Goal: Information Seeking & Learning: Learn about a topic

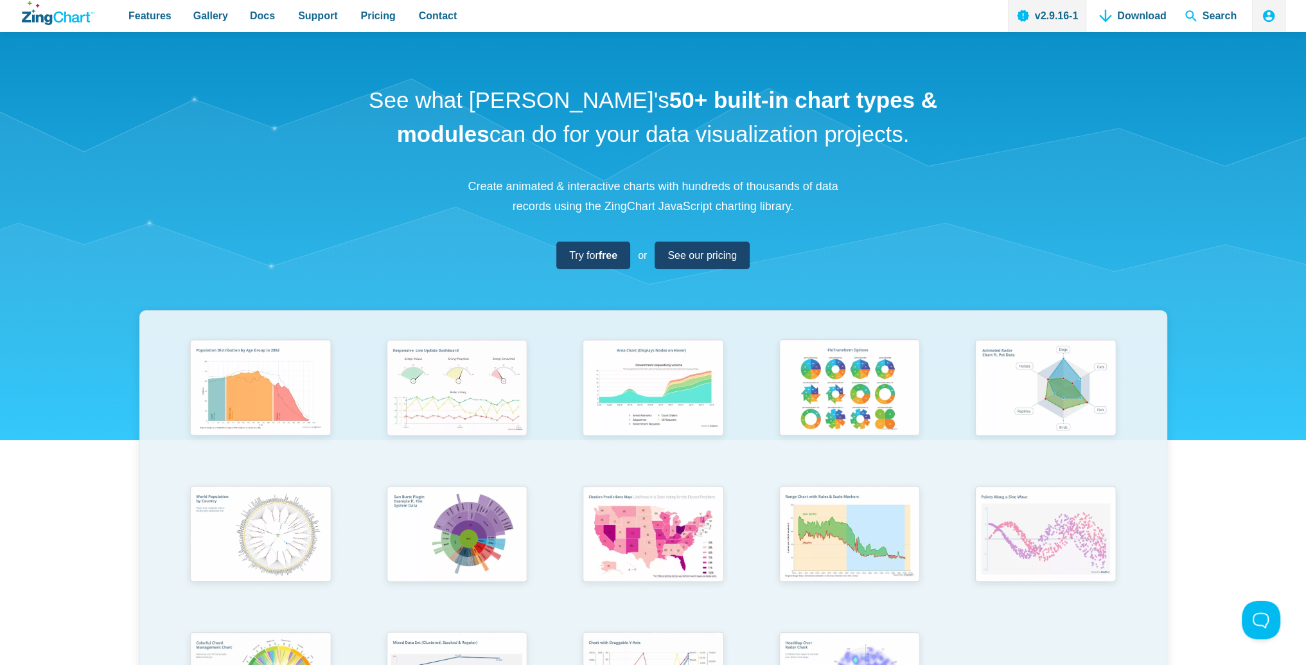
scroll to position [128, 0]
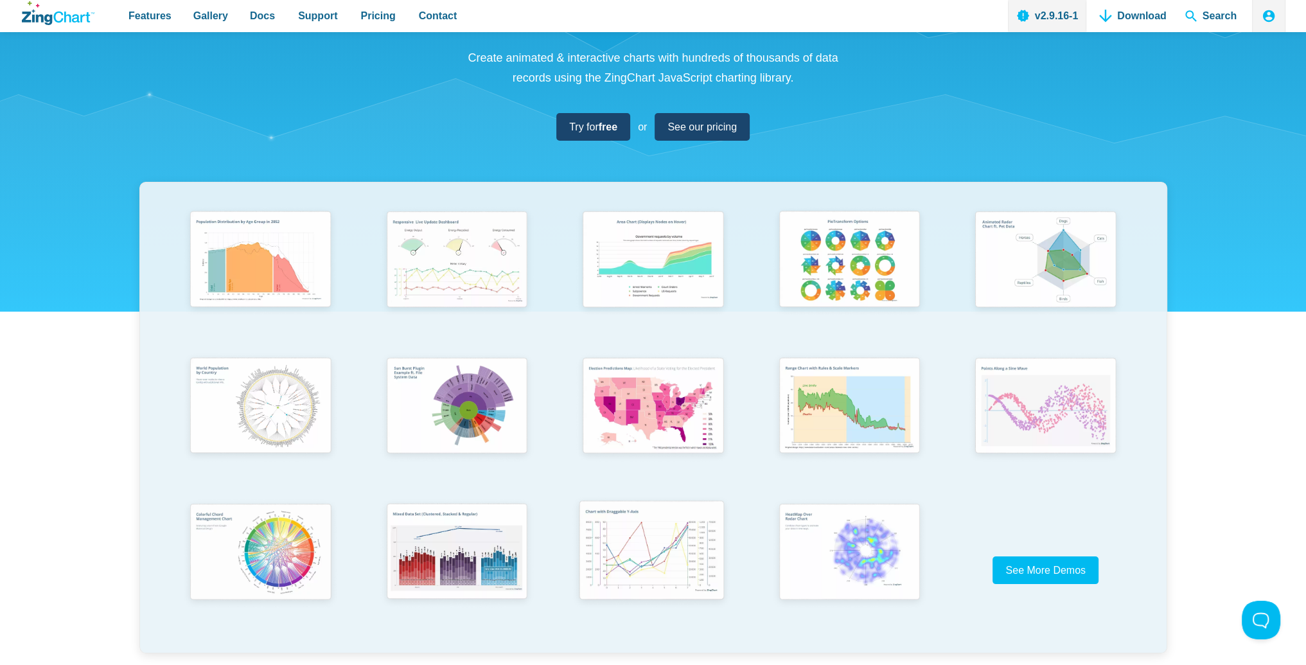
click at [645, 564] on img "App Content" at bounding box center [652, 552] width 162 height 116
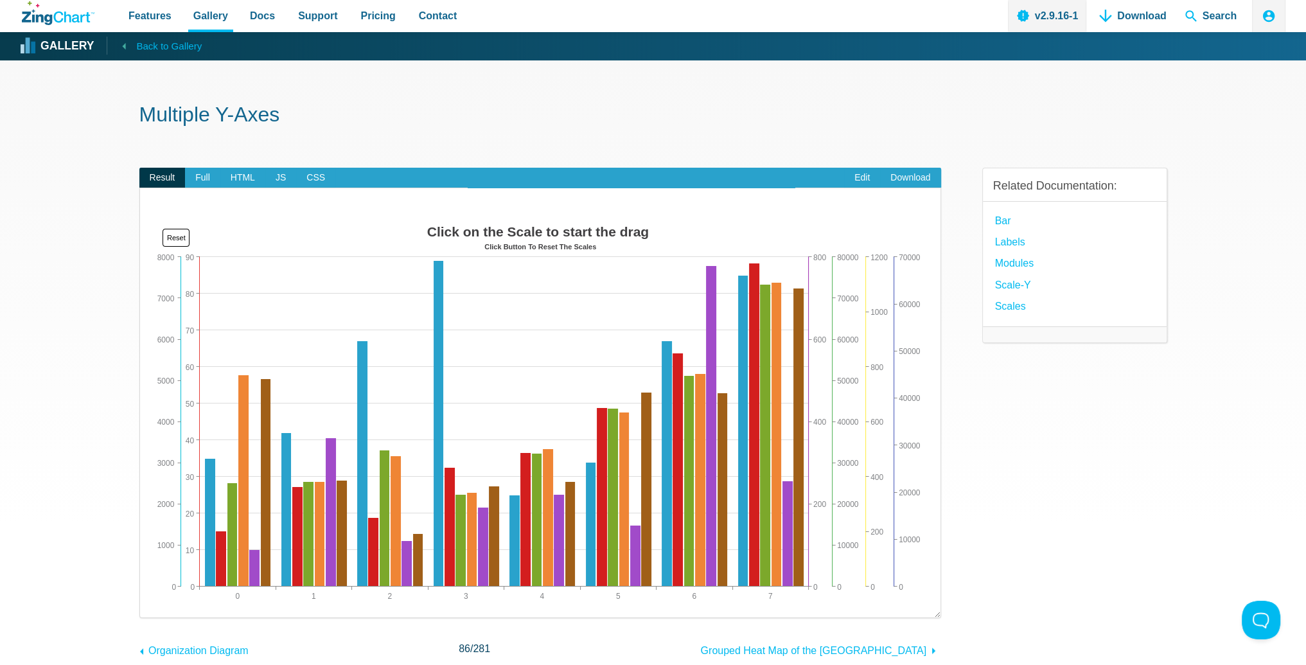
click at [157, 46] on span "Back to Gallery" at bounding box center [169, 46] width 66 height 17
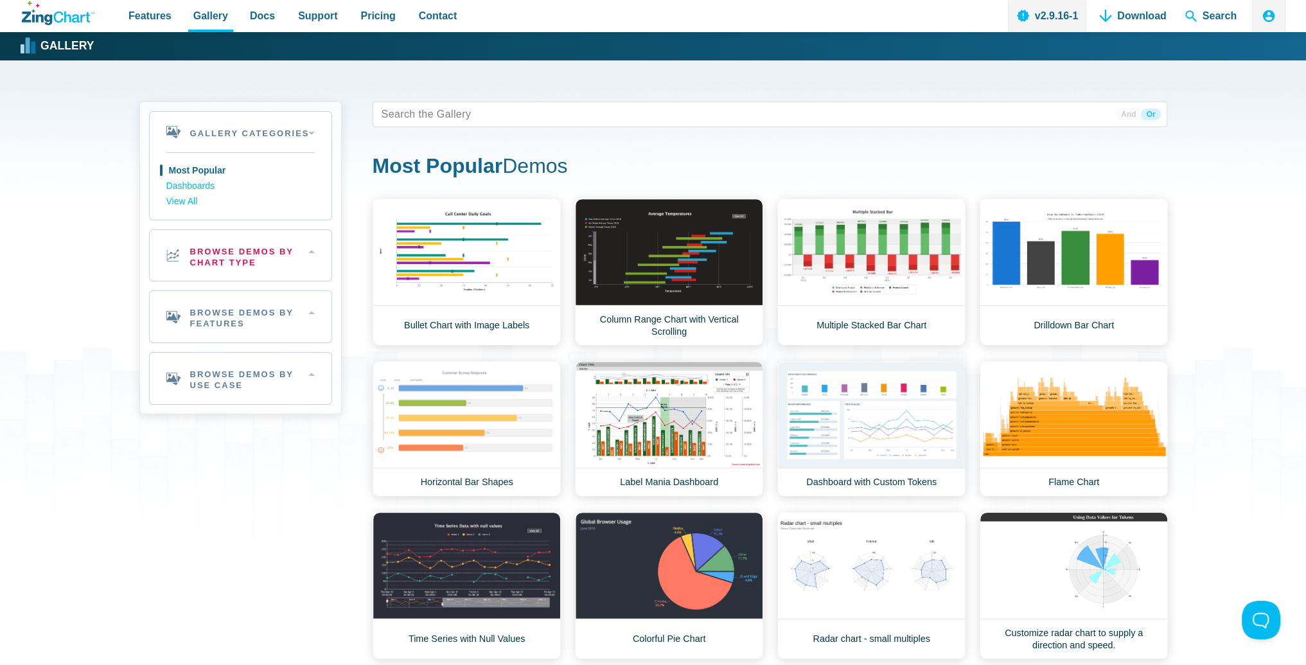
click at [310, 255] on h2 "Browse Demos By Chart Type" at bounding box center [241, 255] width 182 height 51
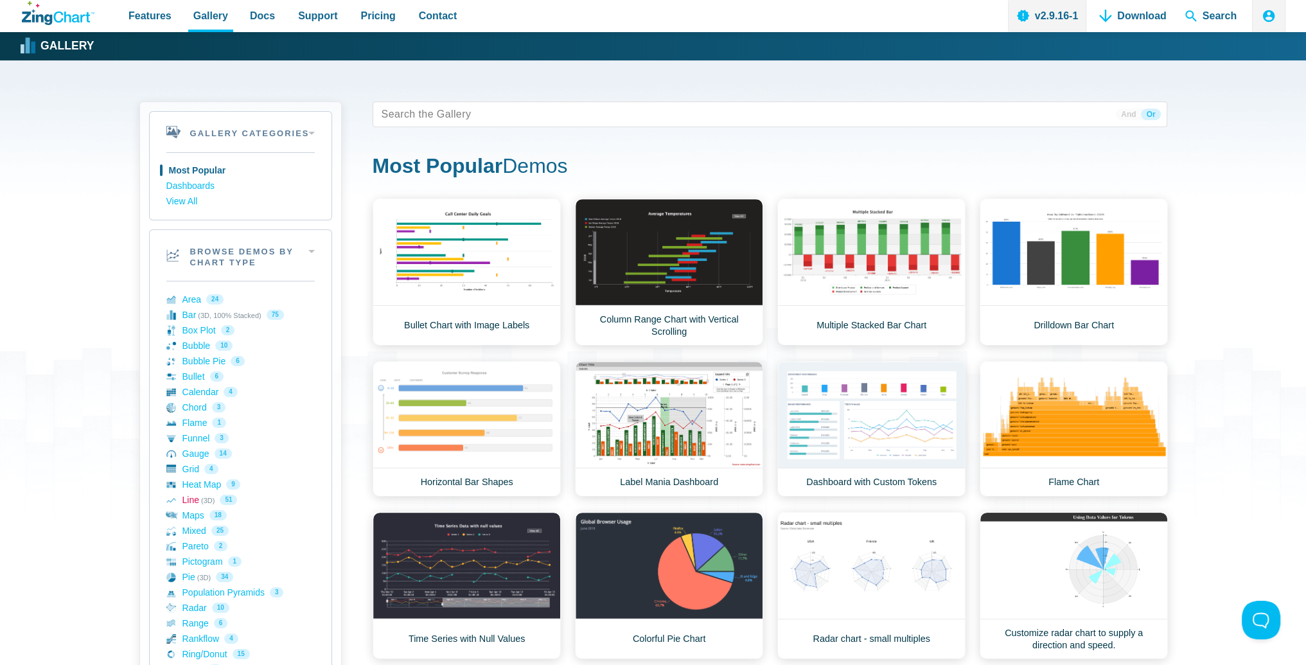
click at [183, 499] on link "Line (3D) 51" at bounding box center [240, 499] width 148 height 15
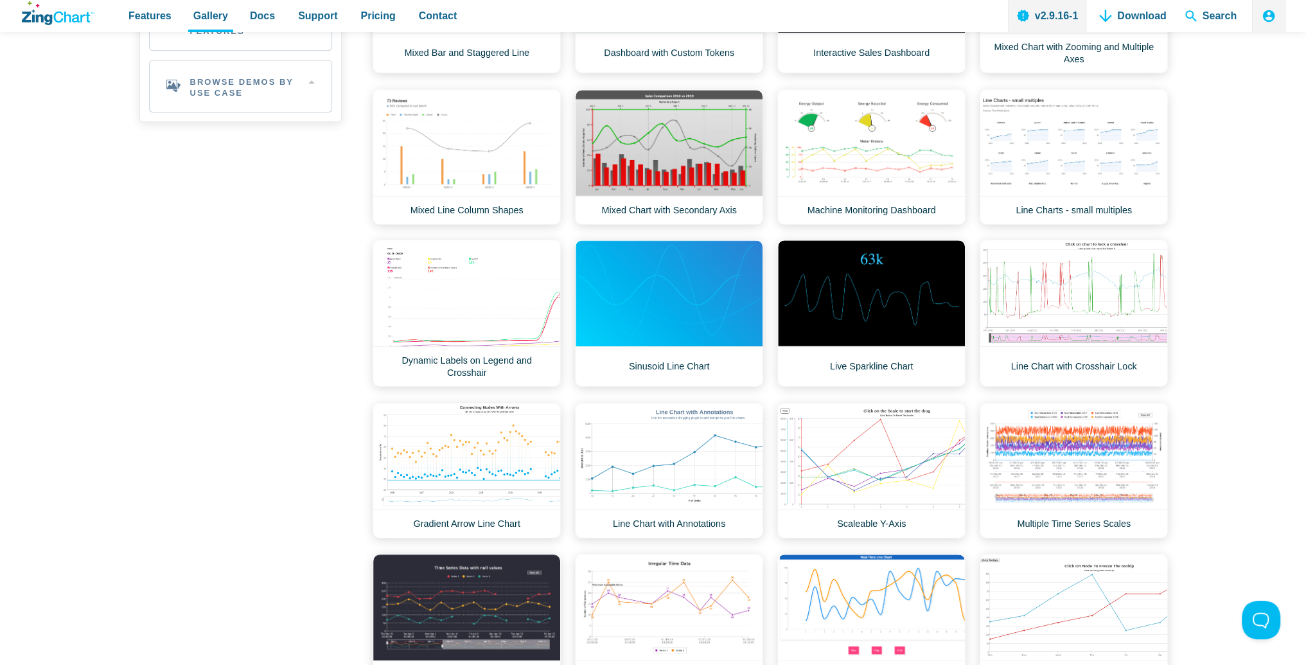
scroll to position [963, 0]
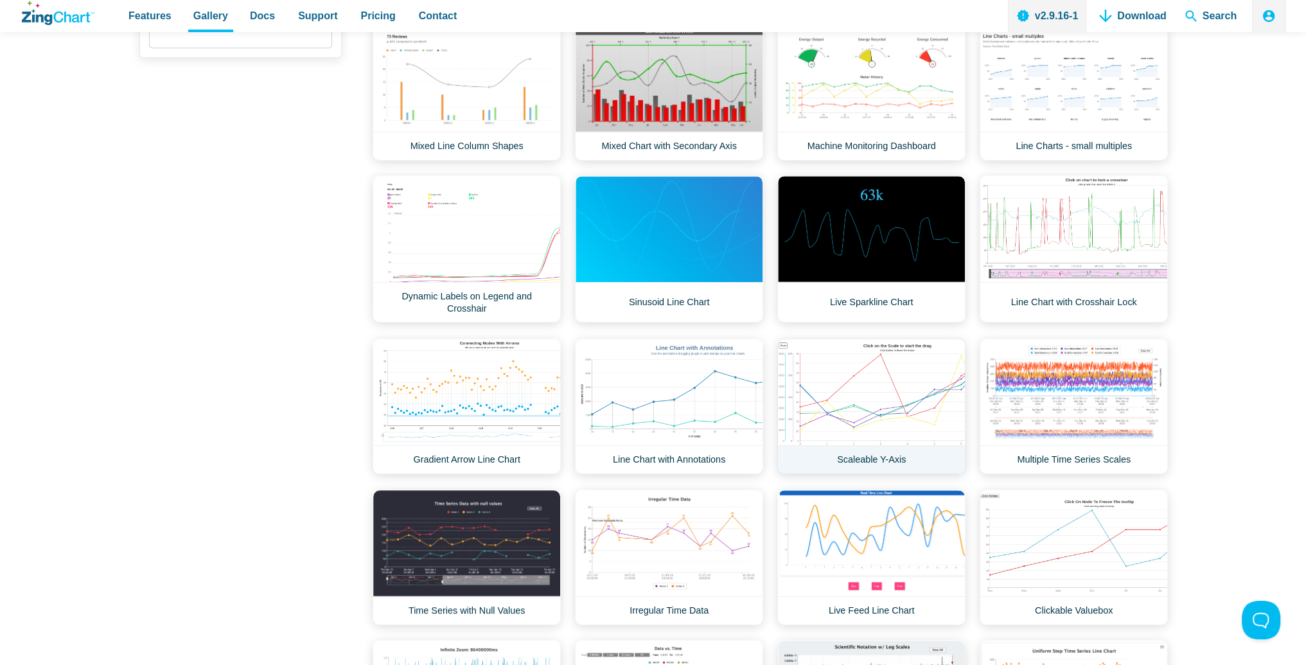
click at [886, 424] on link "Scaleable Y-Axis" at bounding box center [871, 405] width 188 height 135
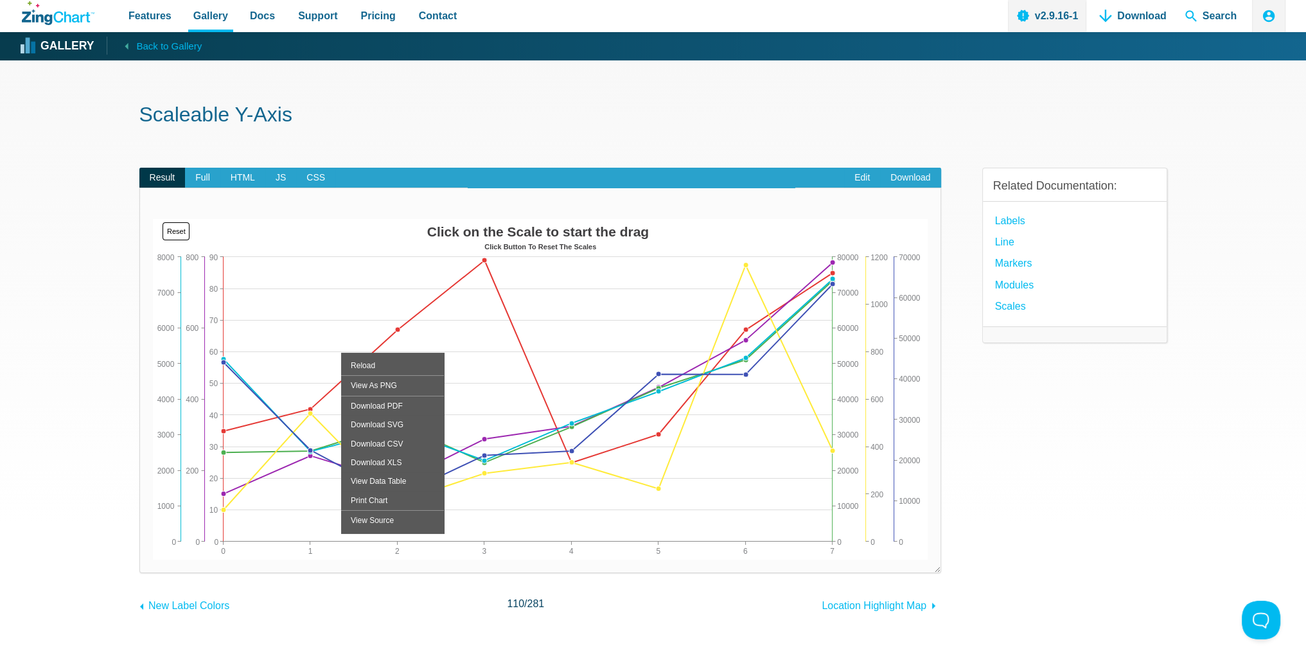
click at [51, 451] on section "Scaleable Y-Axis Result Full HTML JS CSS Edit Download ​ Powered by ZingChart C…" at bounding box center [653, 390] width 1306 height 660
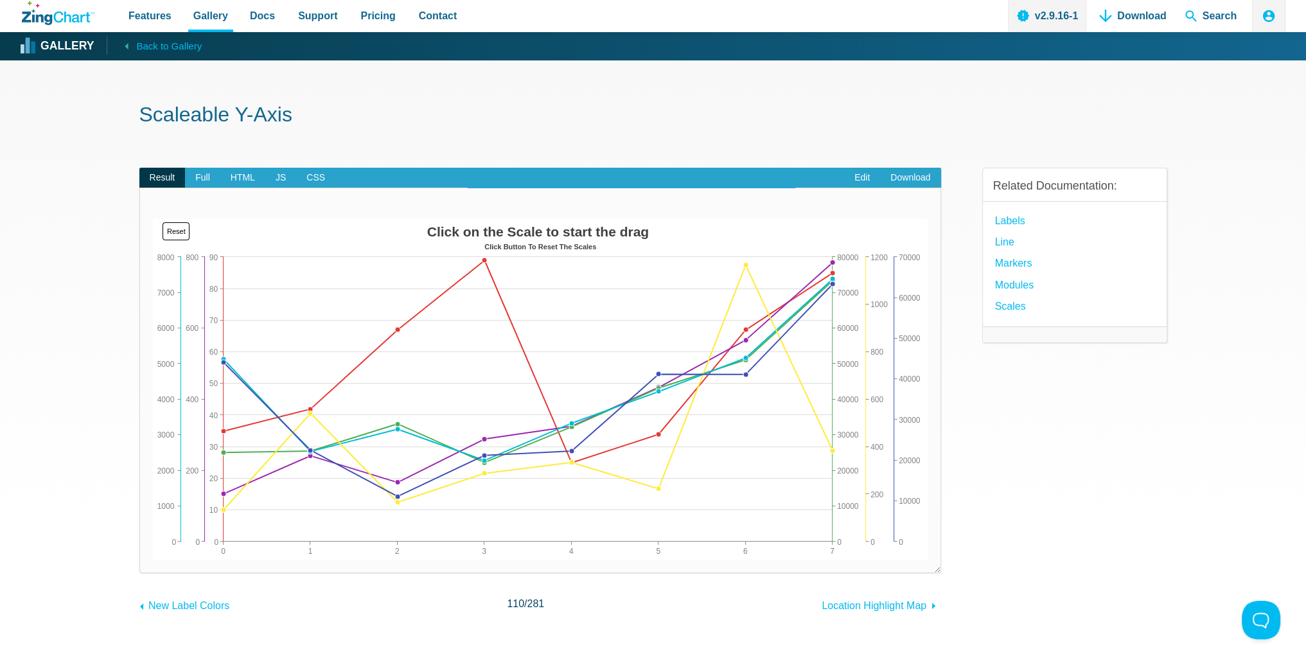
drag, startPoint x: 717, startPoint y: 355, endPoint x: 621, endPoint y: 333, distance: 98.1
click at [621, 333] on div "Click on the Scale to start the drag Click Button To Reset The Scales 0 7 1 2 3…" at bounding box center [540, 389] width 774 height 340
click at [897, 520] on img "App Content" at bounding box center [540, 389] width 774 height 340
click at [905, 499] on img "App Content" at bounding box center [540, 389] width 774 height 340
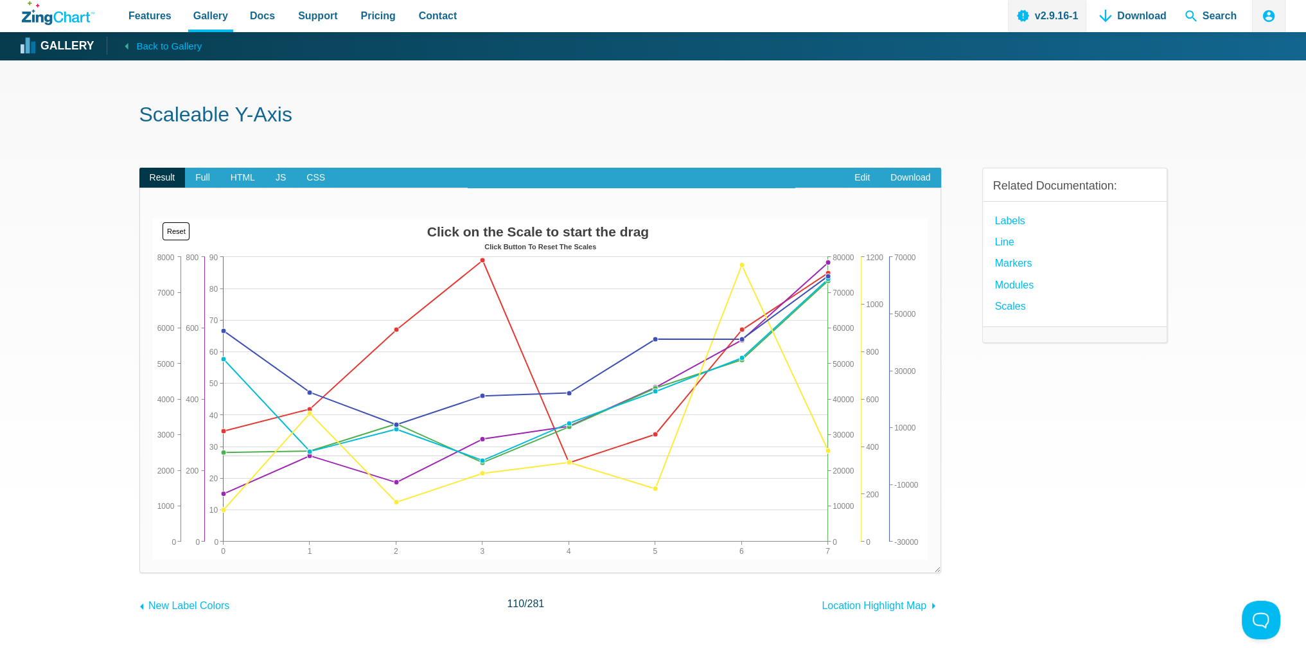
drag, startPoint x: 909, startPoint y: 499, endPoint x: 917, endPoint y: 416, distance: 83.3
click at [917, 416] on img "App Content" at bounding box center [540, 389] width 774 height 340
